Goal: Transaction & Acquisition: Obtain resource

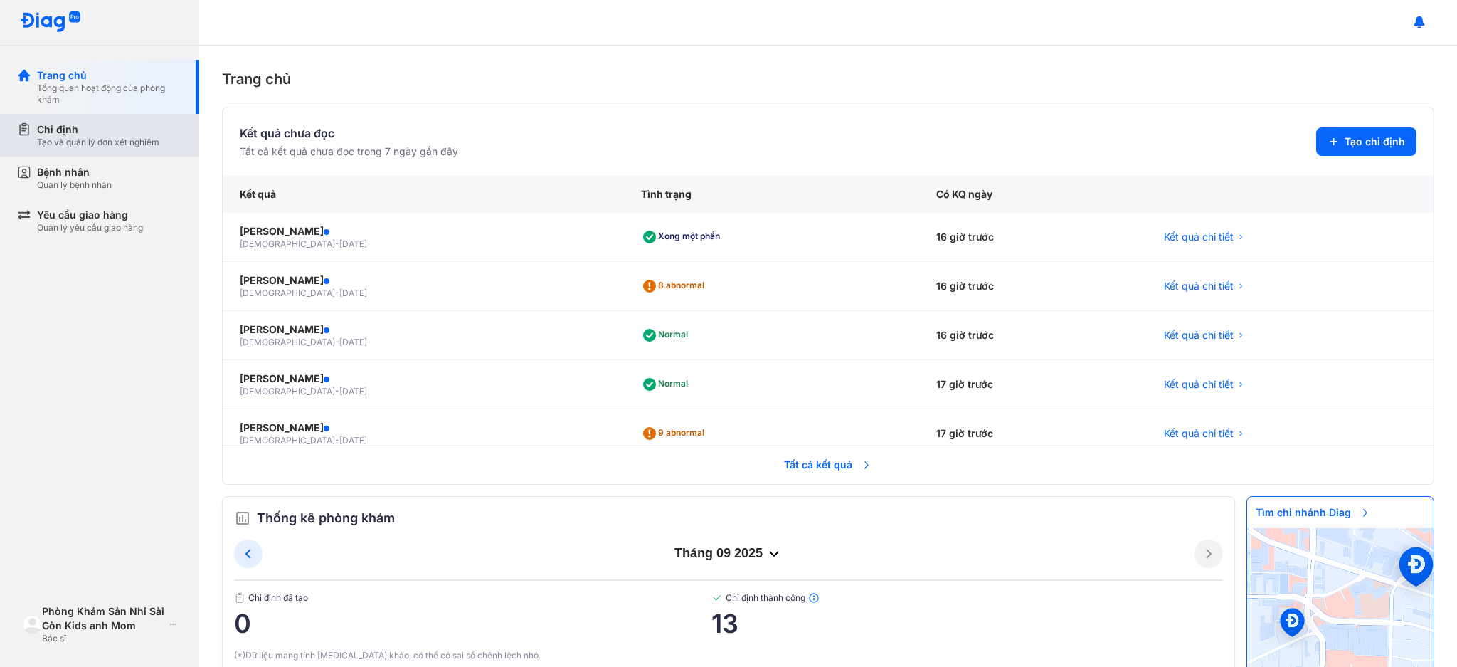
click at [101, 142] on div "Tạo và quản lý đơn xét nghiệm" at bounding box center [98, 142] width 122 height 11
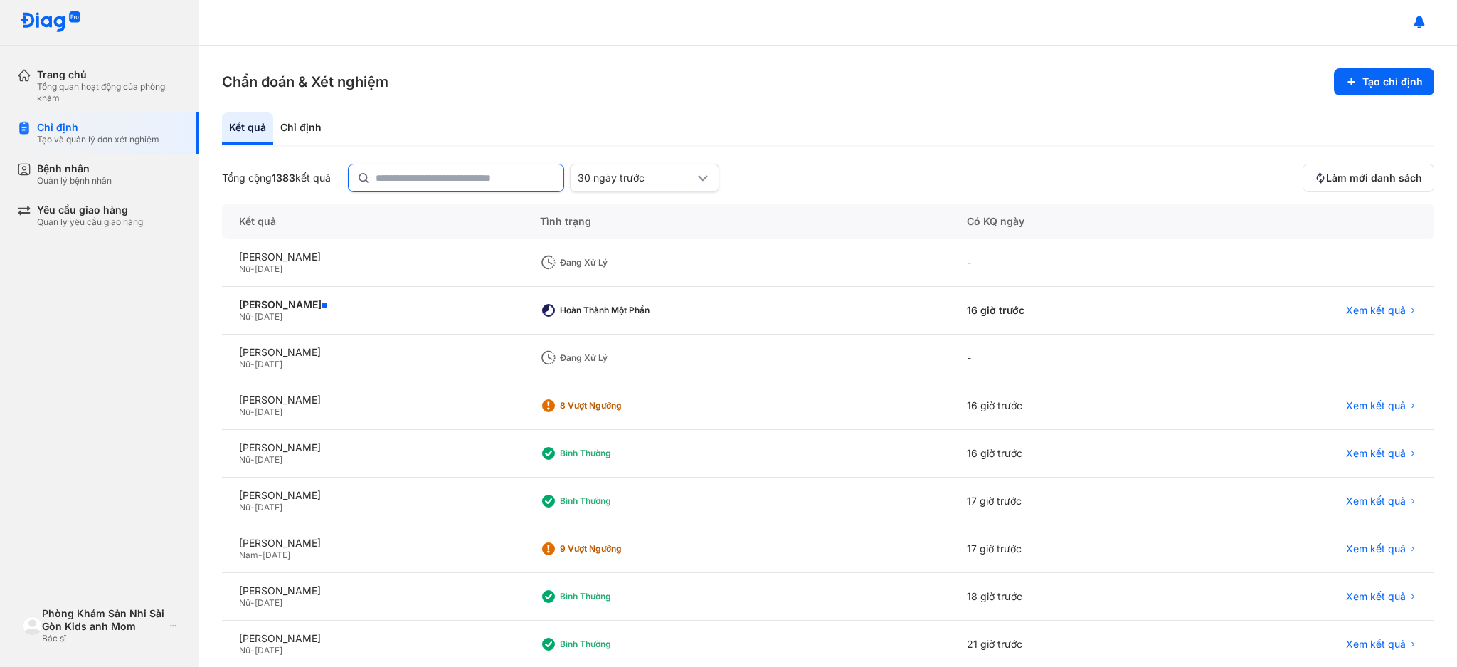
click at [376, 176] on div at bounding box center [456, 178] width 216 height 28
click at [376, 176] on input "text" at bounding box center [465, 177] width 179 height 27
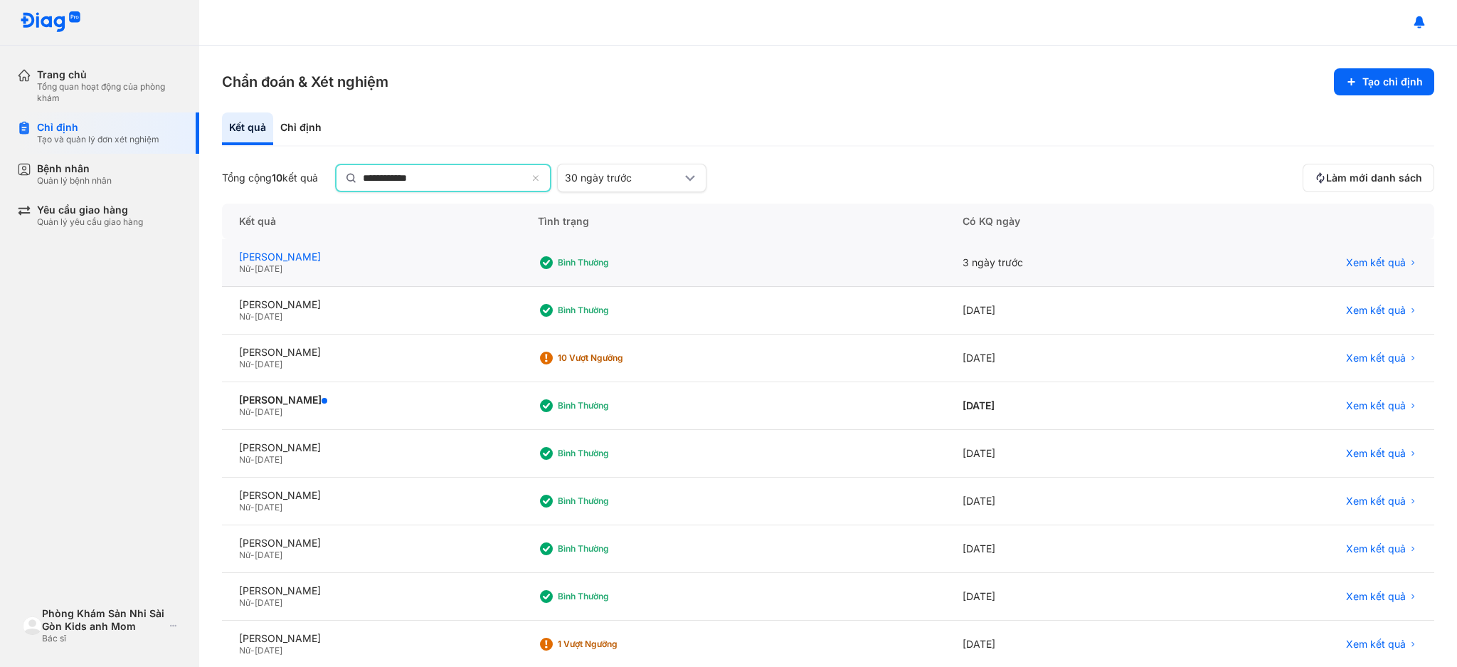
type input "**********"
click at [297, 253] on div "[PERSON_NAME]" at bounding box center [371, 258] width 265 height 13
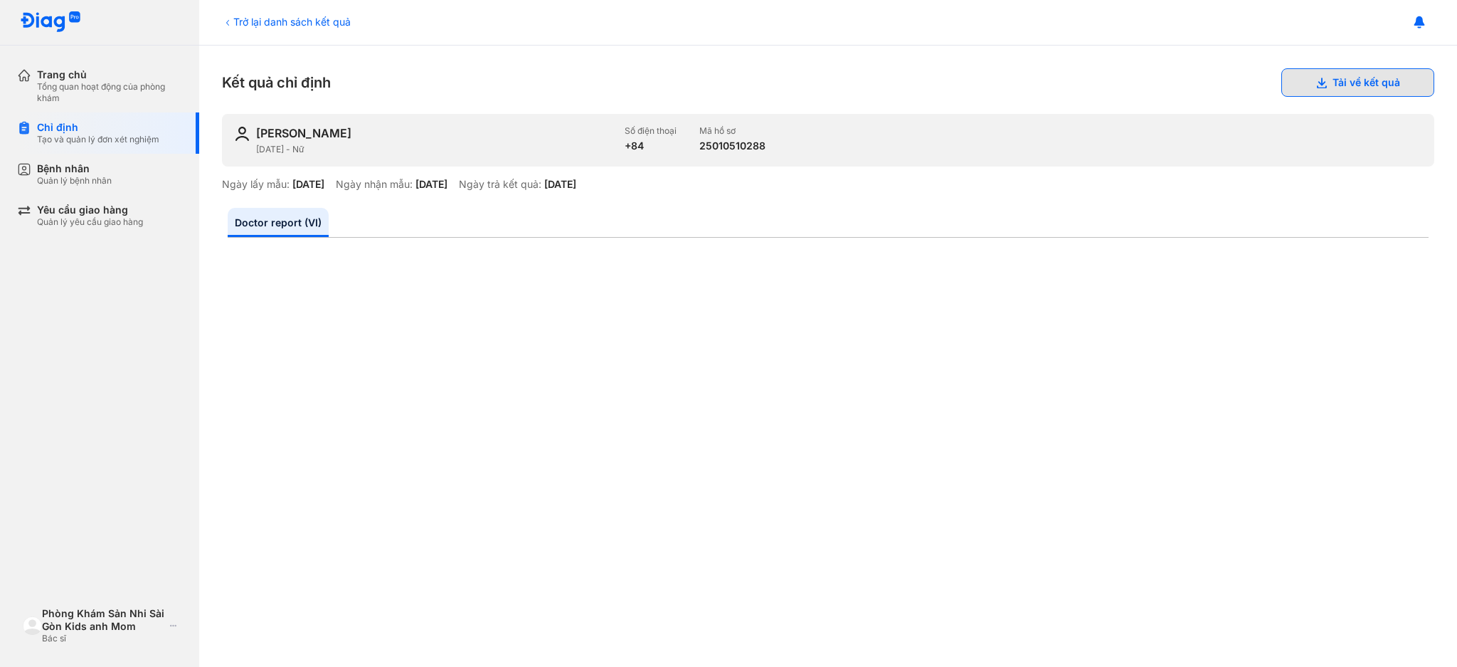
click at [1361, 80] on button "Tải về kết quả" at bounding box center [1358, 82] width 153 height 28
